Goal: Task Accomplishment & Management: Manage account settings

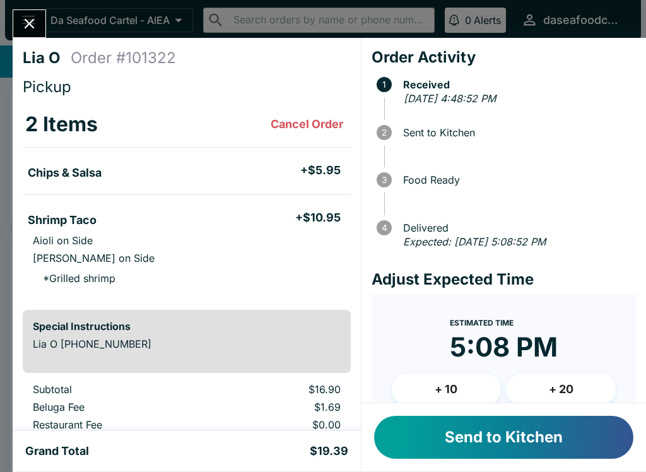
click at [545, 439] on button "Send to Kitchen" at bounding box center [503, 436] width 259 height 43
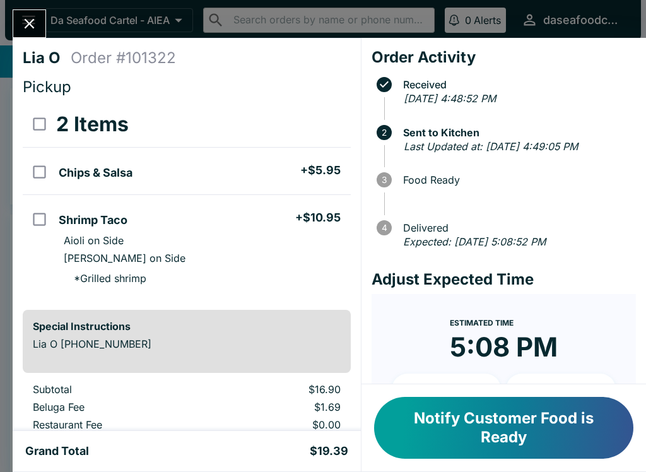
click at [41, 26] on button "Close" at bounding box center [29, 23] width 32 height 27
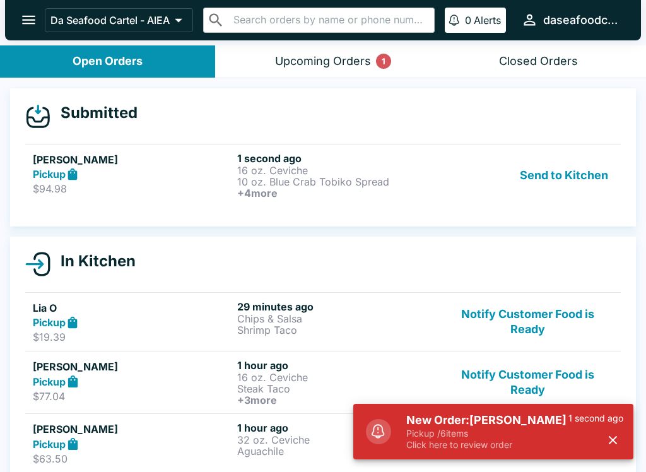
click at [455, 165] on div "Send to Kitchen" at bounding box center [527, 175] width 171 height 47
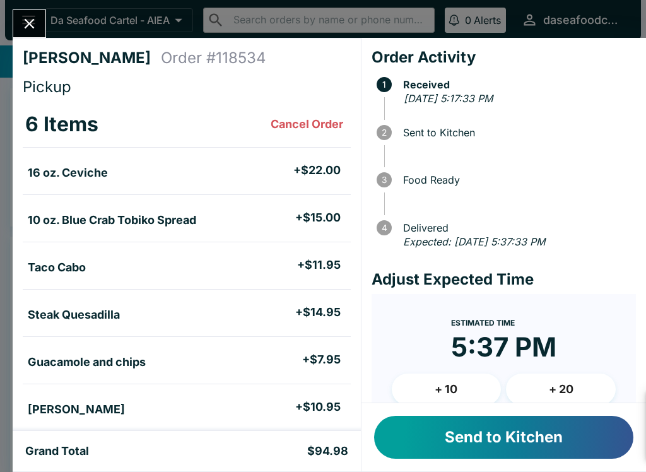
click at [604, 441] on div "New Order: [PERSON_NAME] Pickup / 6 items Click here to review order 10 seconds…" at bounding box center [493, 423] width 280 height 71
click at [562, 435] on button "Send to Kitchen" at bounding box center [503, 436] width 259 height 43
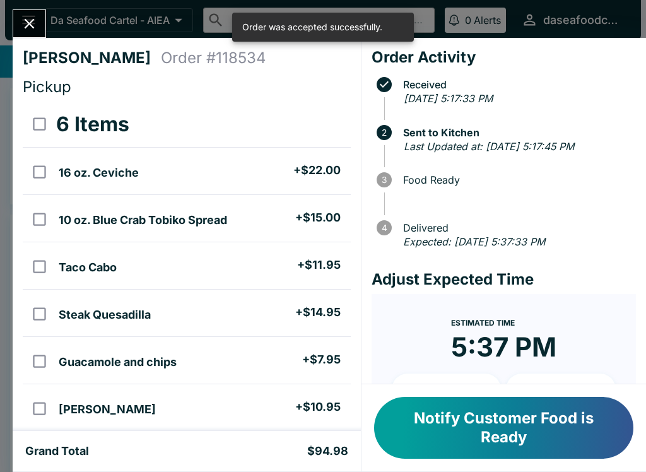
click at [126, 22] on div "[PERSON_NAME] Order # 118534 Pickup 6 Items 16 oz. Ceviche + $22.00 10 oz. Blue…" at bounding box center [323, 236] width 646 height 472
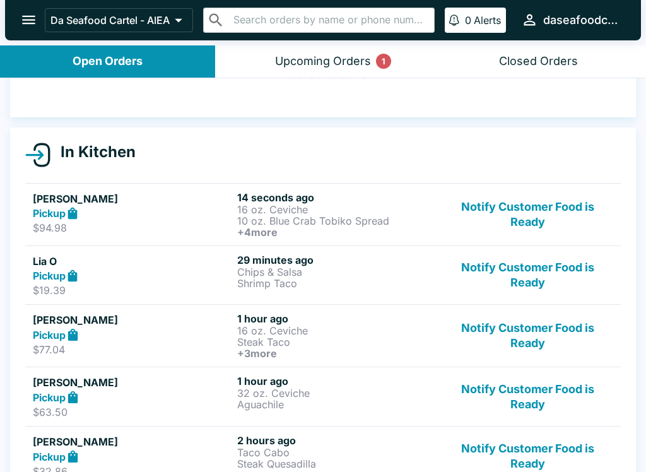
scroll to position [81, 0]
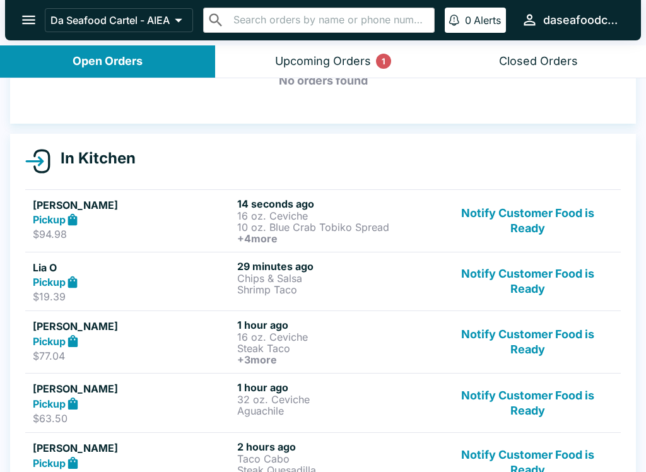
click at [175, 213] on div "Pickup" at bounding box center [132, 219] width 199 height 14
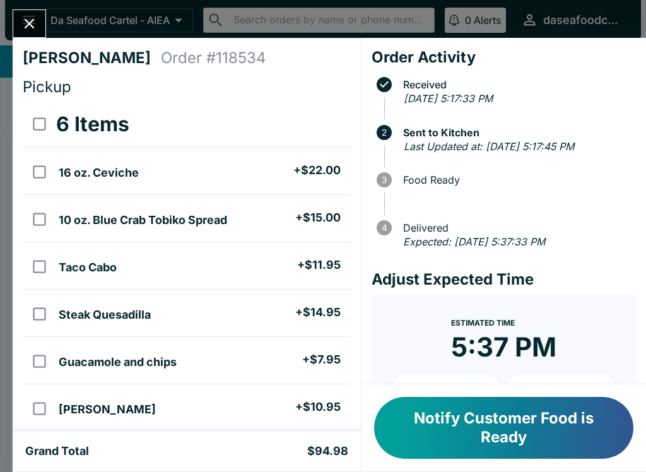
click at [24, 25] on icon "Close" at bounding box center [29, 23] width 17 height 17
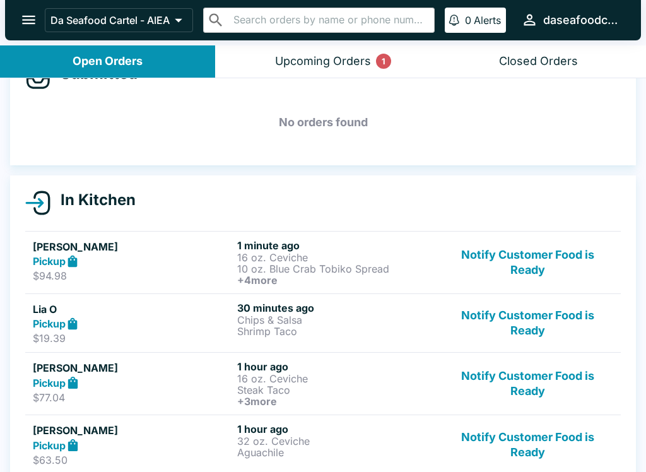
scroll to position [41, 0]
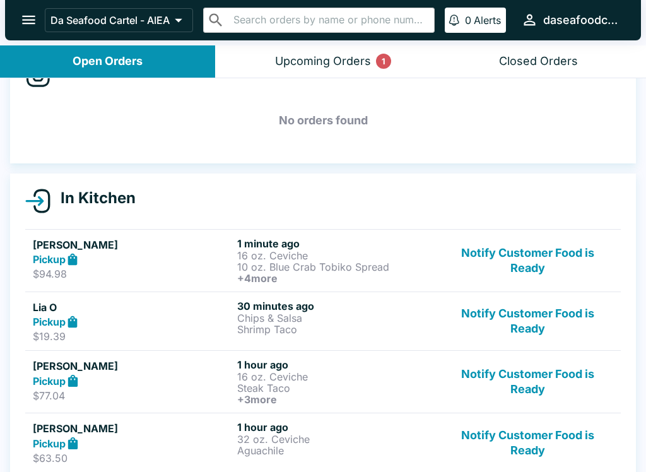
click at [346, 64] on div "Upcoming Orders 1" at bounding box center [323, 61] width 96 height 14
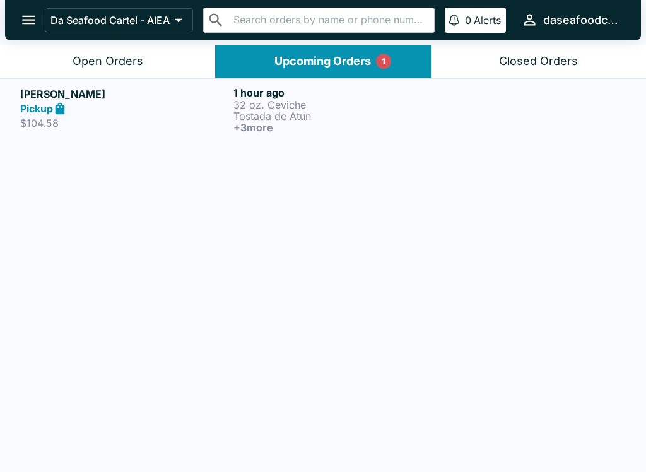
click at [347, 115] on p "Tostada de Atun" at bounding box center [337, 115] width 208 height 11
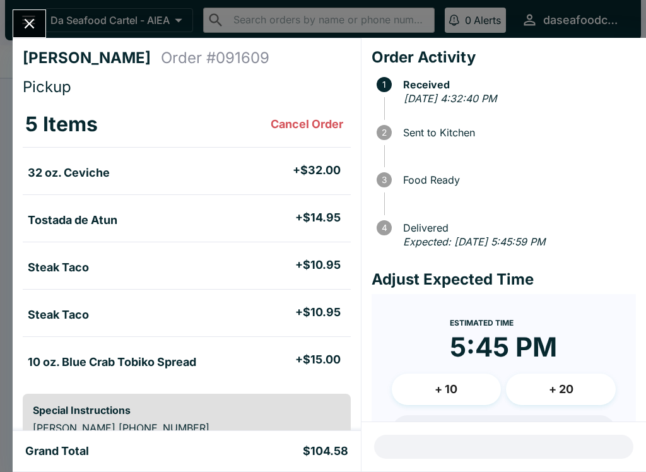
click at [21, 23] on icon "Close" at bounding box center [29, 23] width 17 height 17
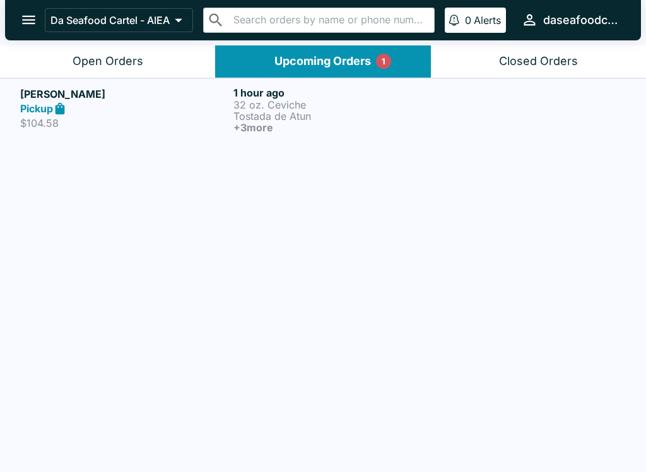
click at [89, 55] on div "Open Orders" at bounding box center [107, 61] width 71 height 14
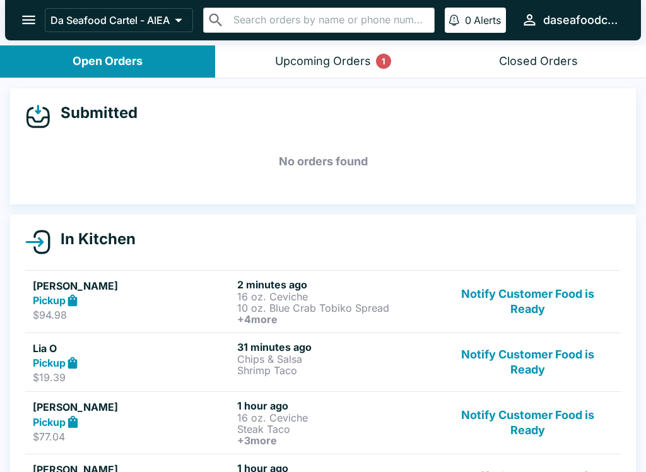
click at [131, 287] on h5 "[PERSON_NAME]" at bounding box center [132, 285] width 199 height 15
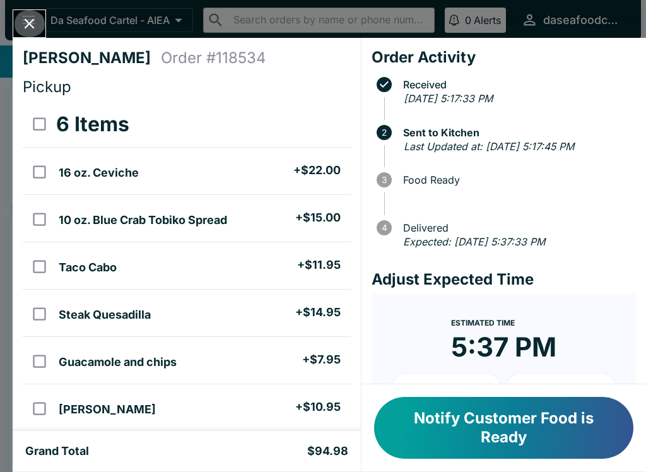
click at [32, 16] on icon "Close" at bounding box center [29, 23] width 17 height 17
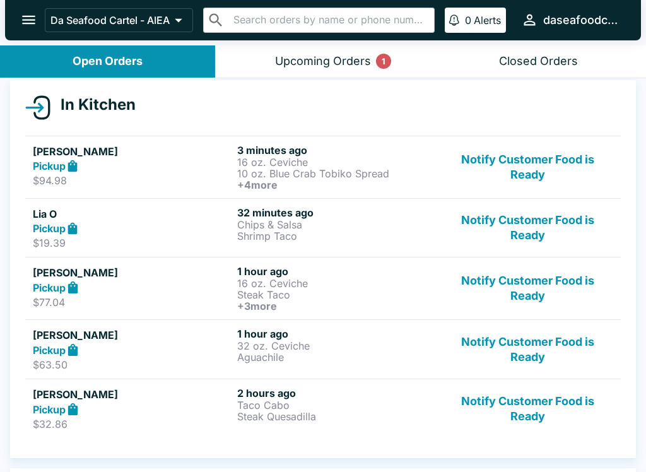
scroll to position [136, 0]
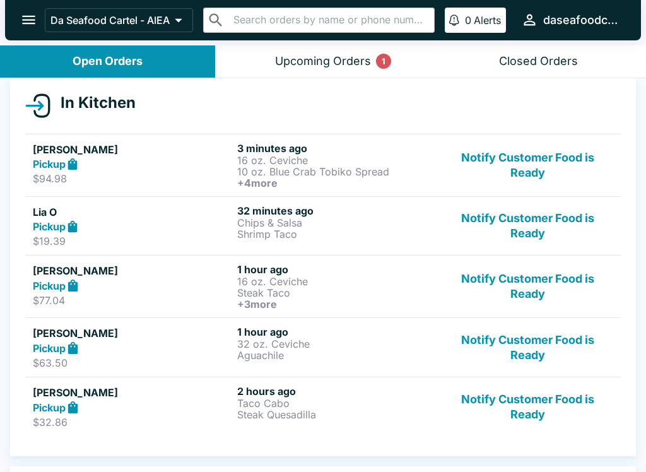
click at [533, 296] on button "Notify Customer Food is Ready" at bounding box center [527, 286] width 171 height 47
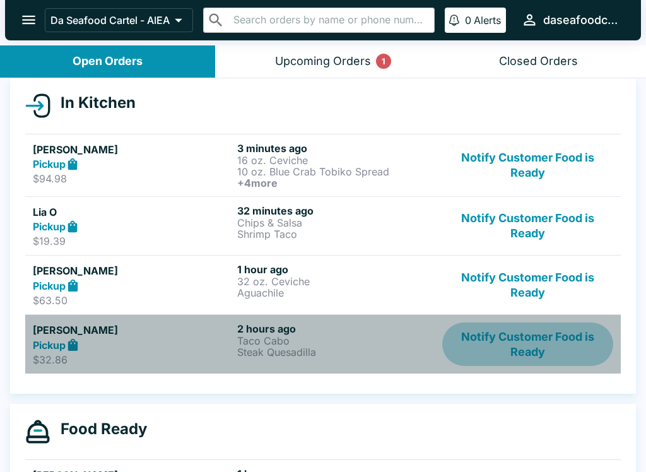
click at [538, 354] on button "Notify Customer Food is Ready" at bounding box center [527, 343] width 171 height 43
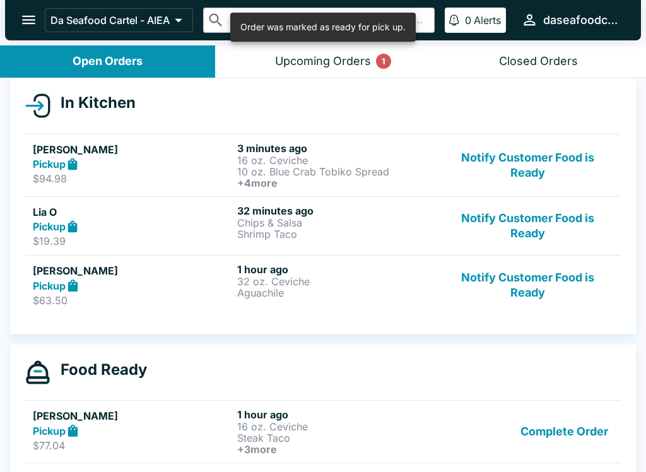
click at [533, 287] on button "Notify Customer Food is Ready" at bounding box center [527, 284] width 171 height 43
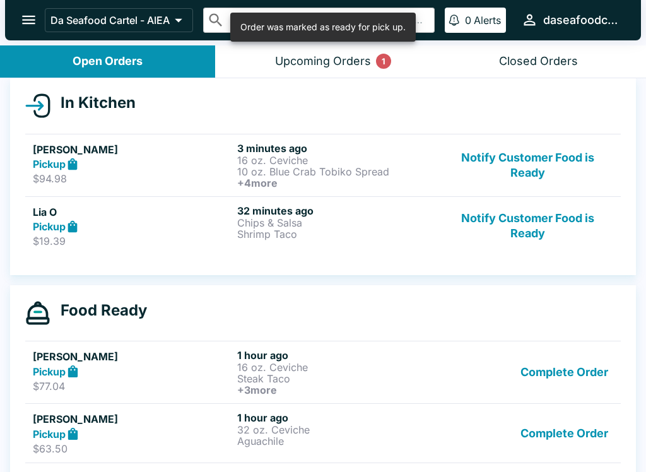
click at [536, 226] on button "Notify Customer Food is Ready" at bounding box center [527, 225] width 171 height 43
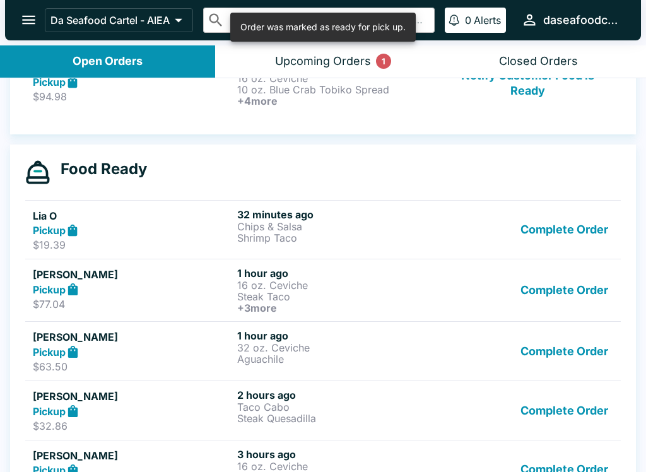
click at [587, 230] on button "Complete Order" at bounding box center [564, 229] width 98 height 43
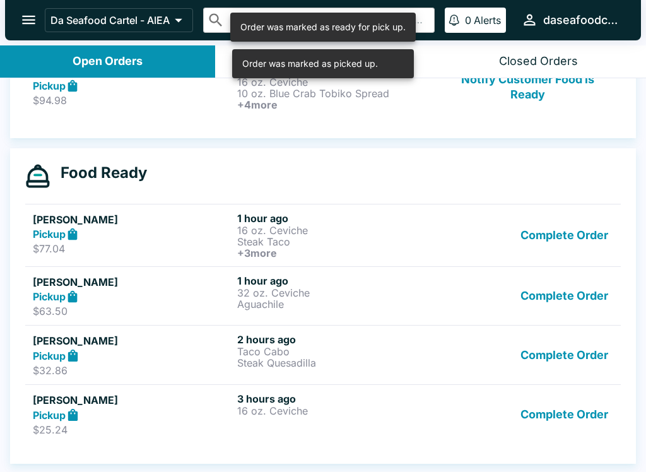
click at [591, 237] on button "Complete Order" at bounding box center [564, 235] width 98 height 47
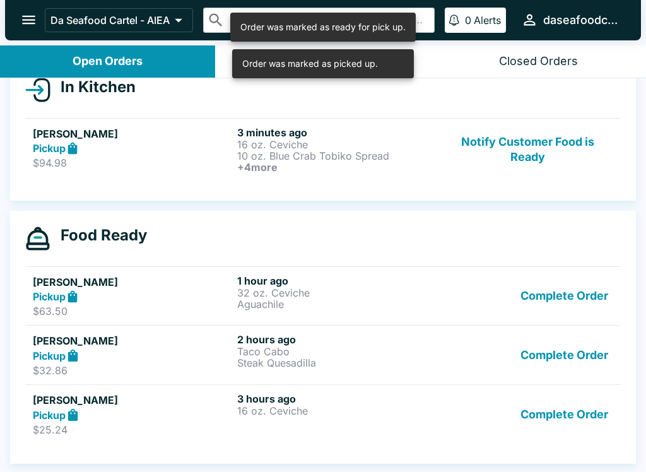
click at [575, 294] on button "Complete Order" at bounding box center [564, 295] width 98 height 43
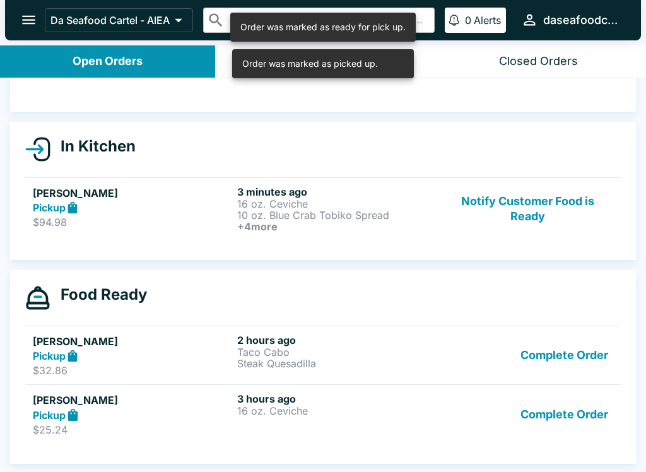
click at [566, 363] on button "Complete Order" at bounding box center [564, 354] width 98 height 43
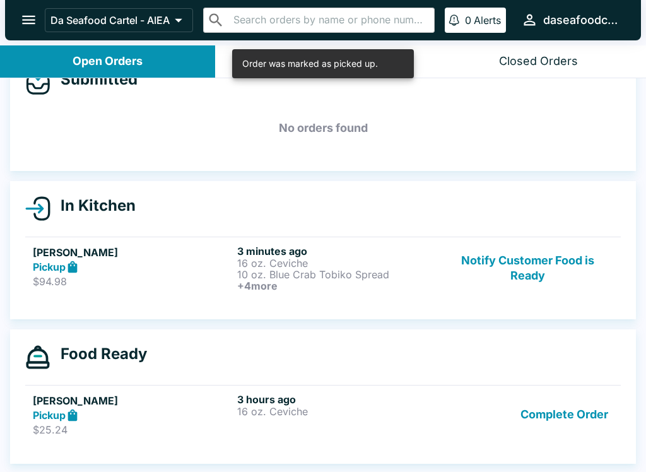
click at [572, 423] on button "Complete Order" at bounding box center [564, 414] width 98 height 43
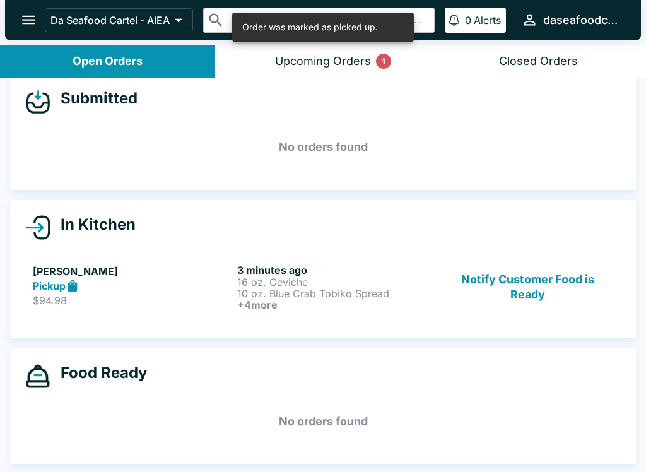
scroll to position [14, 0]
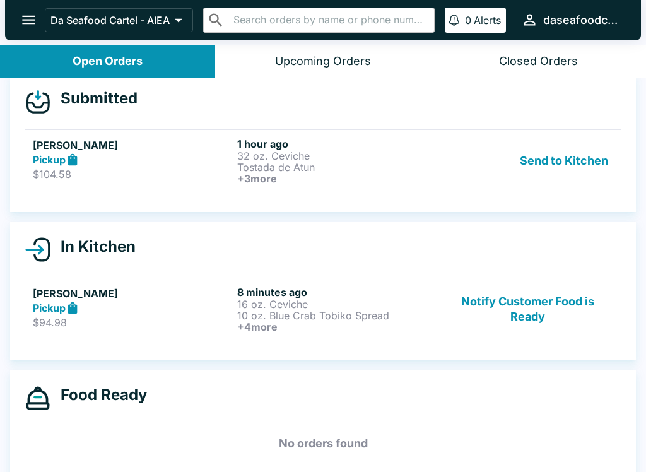
click at [574, 153] on button "Send to Kitchen" at bounding box center [563, 160] width 98 height 47
